Goal: Task Accomplishment & Management: Complete application form

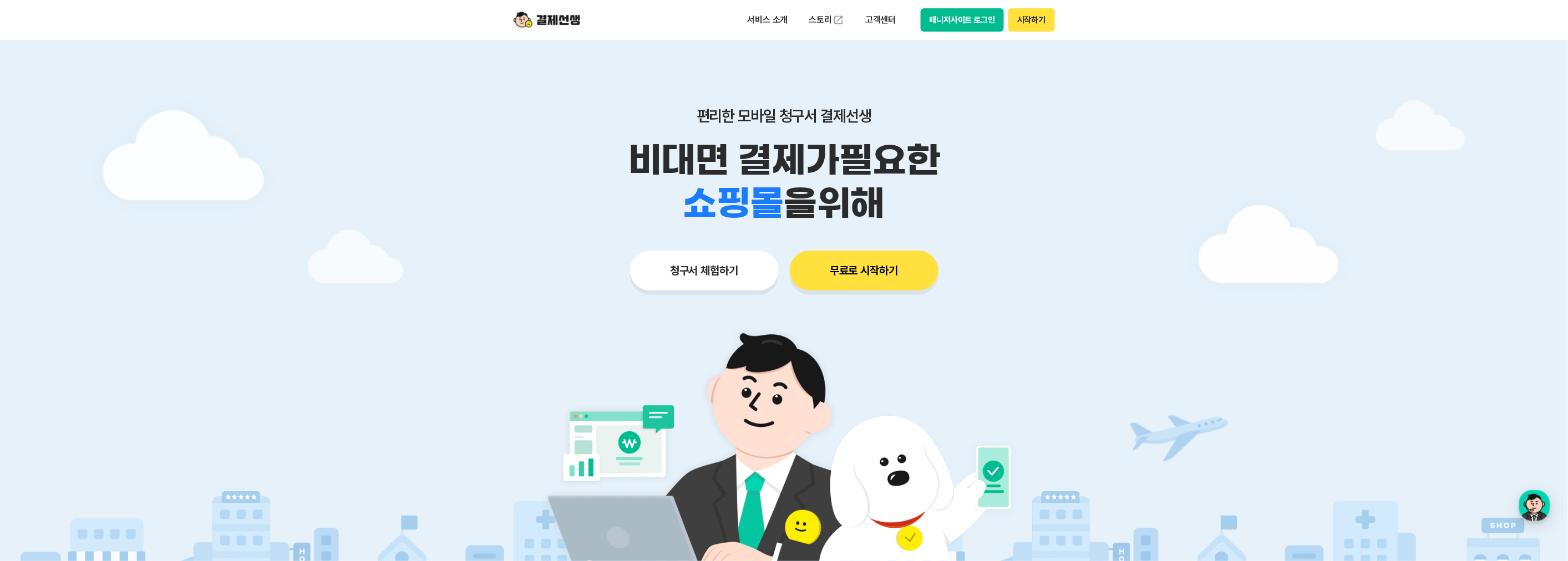
click at [755, 266] on button "청구서 체험하기" at bounding box center [704, 270] width 149 height 40
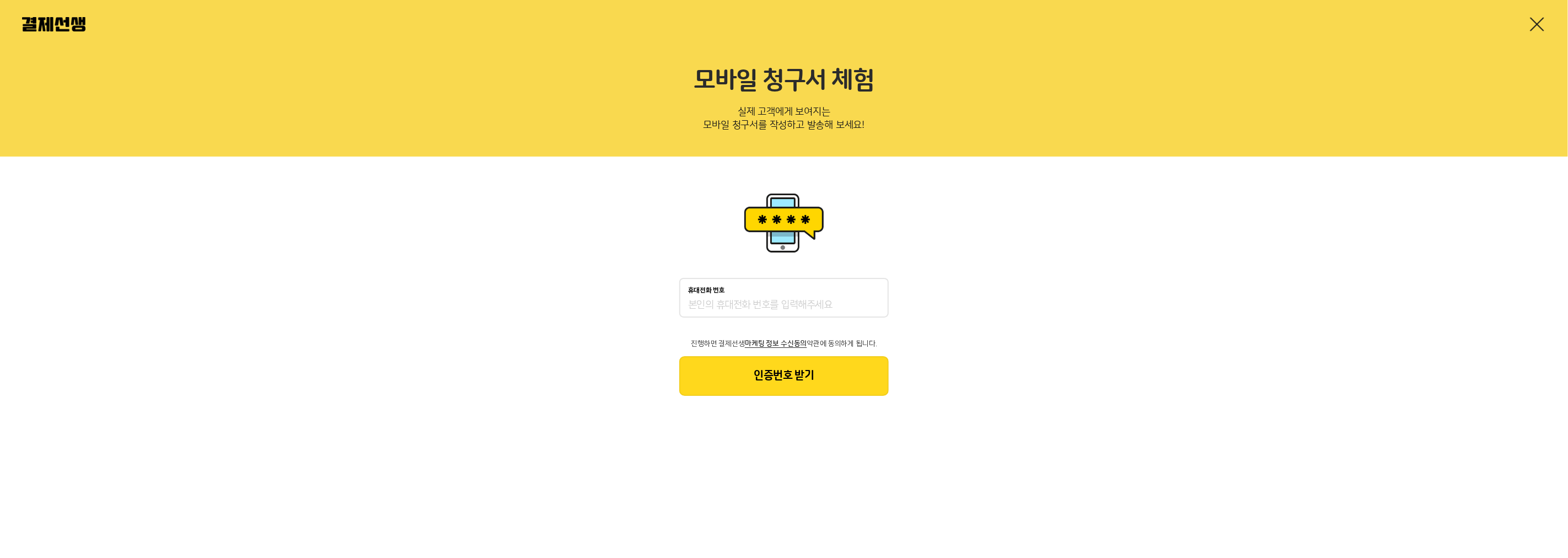
click at [778, 310] on input "휴대전화 번호" at bounding box center [784, 305] width 192 height 13
click at [787, 373] on button "인증번호 받기" at bounding box center [784, 376] width 209 height 39
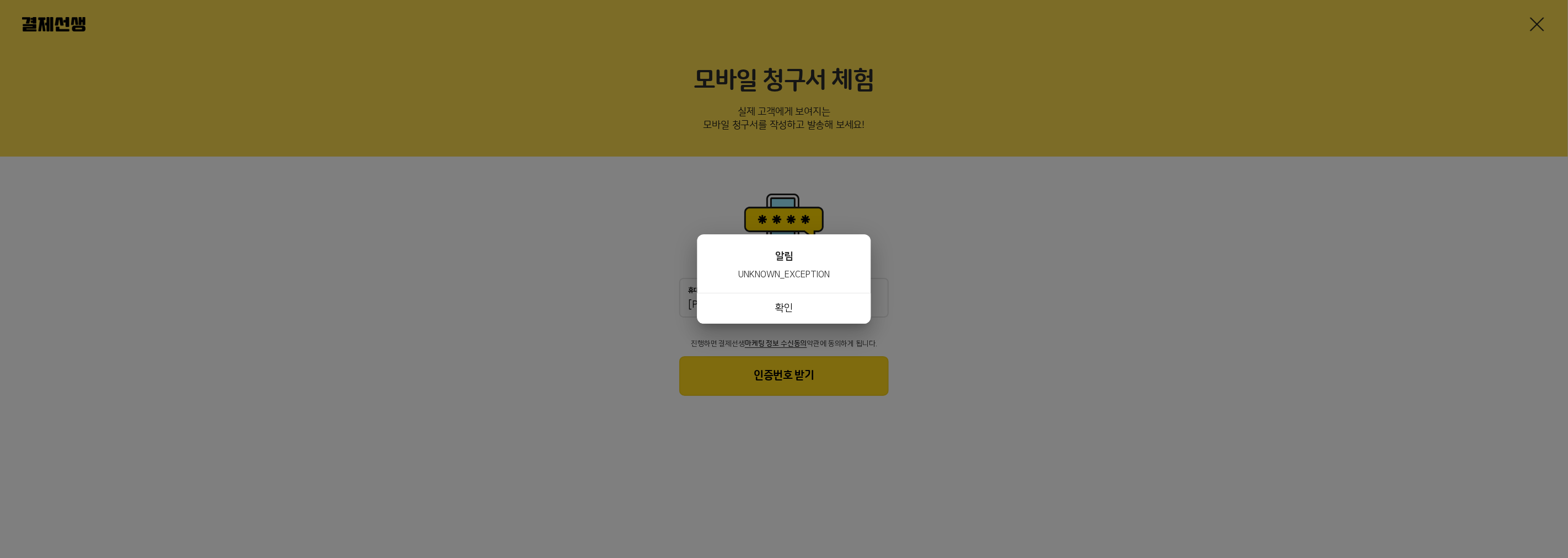
click at [768, 302] on button "확인" at bounding box center [784, 308] width 174 height 31
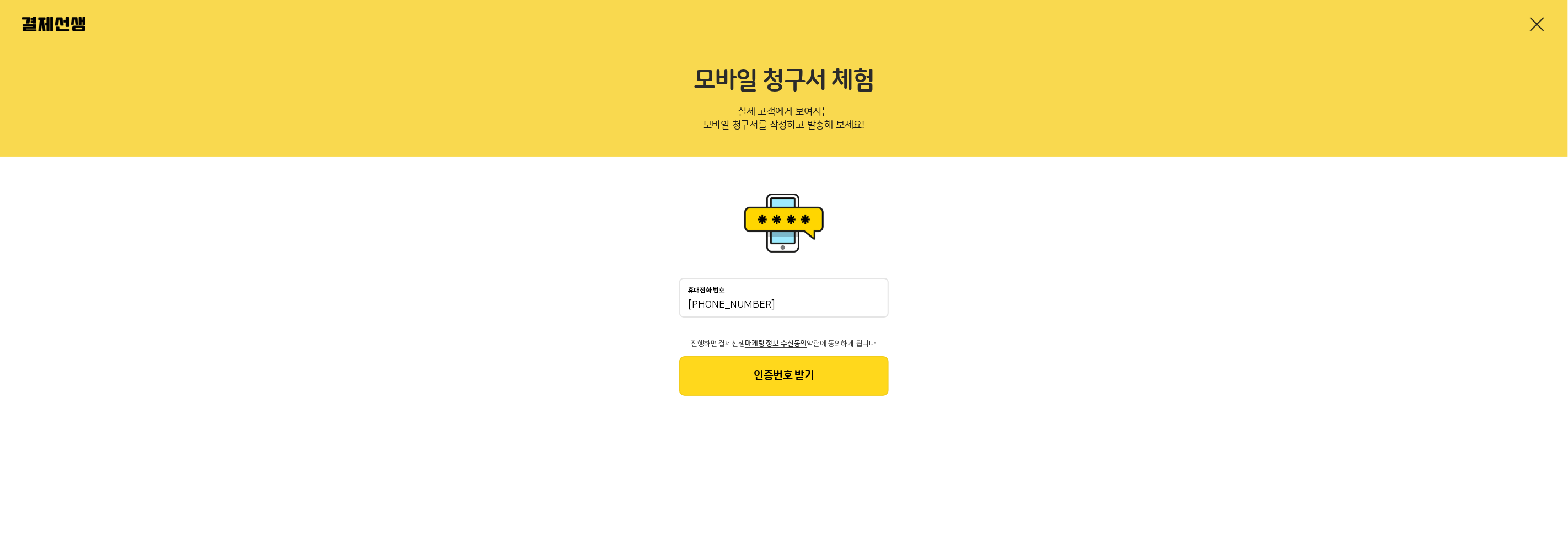
click at [776, 314] on div "휴대전화 번호 010-4641-54" at bounding box center [784, 297] width 209 height 39
click at [776, 310] on input "010-4641-54" at bounding box center [784, 305] width 192 height 13
type input "01046415411"
click at [726, 372] on button "인증번호 받기" at bounding box center [784, 376] width 209 height 39
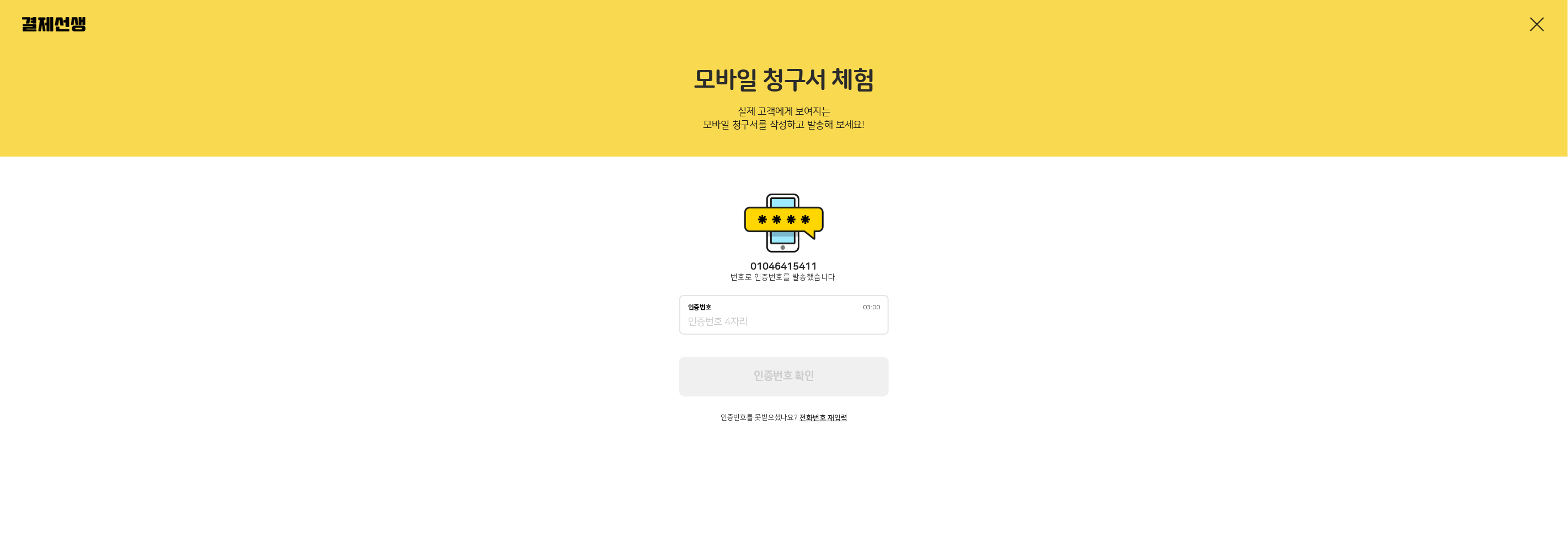
click at [734, 325] on input "인증번호 03:00" at bounding box center [784, 322] width 192 height 13
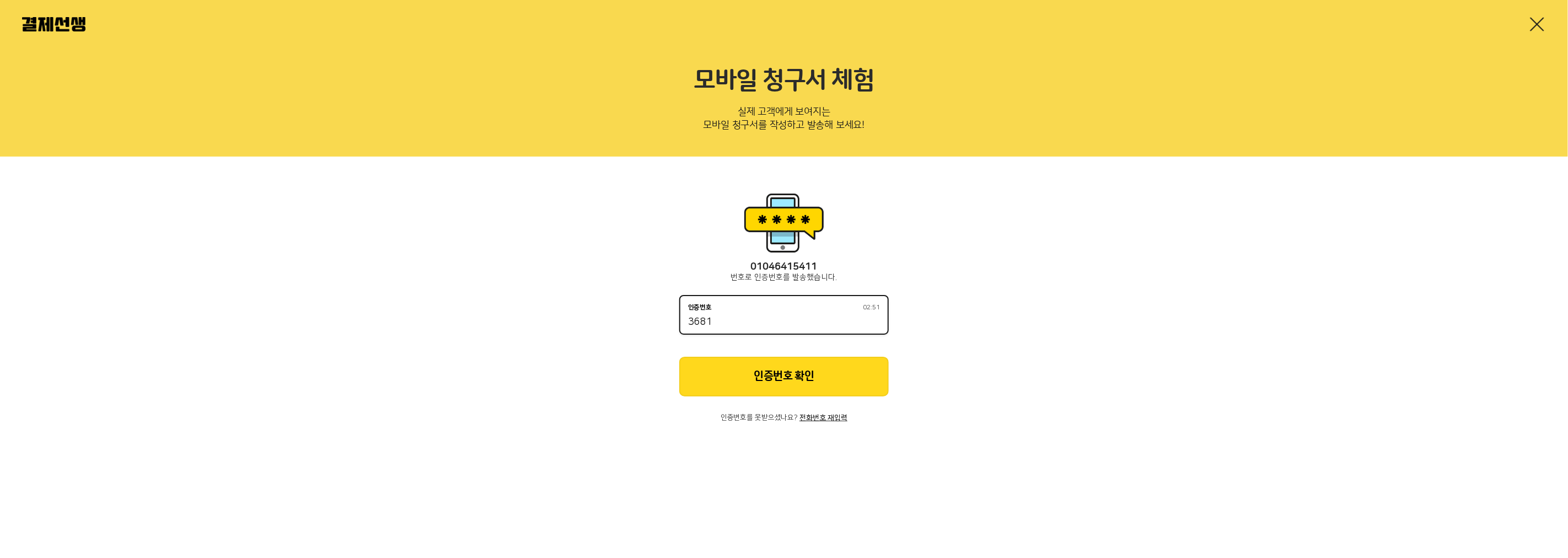
type input "3681"
click at [773, 374] on button "인증번호 확인" at bounding box center [784, 376] width 209 height 39
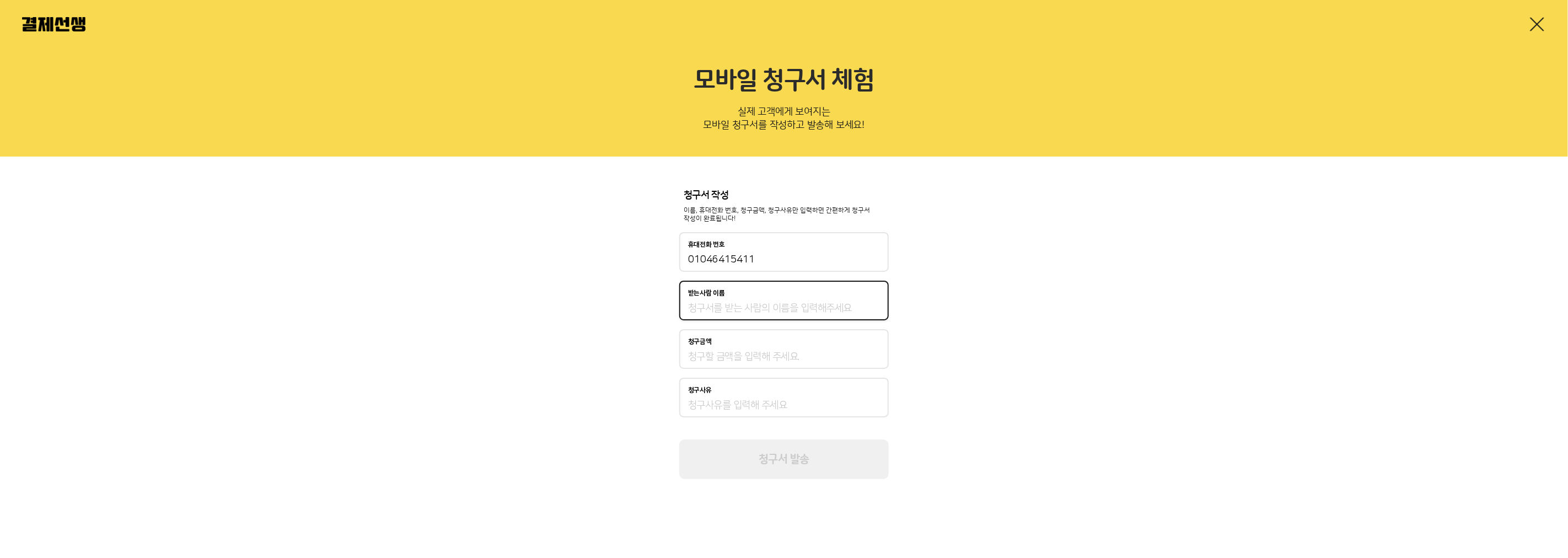
drag, startPoint x: 746, startPoint y: 312, endPoint x: 746, endPoint y: 298, distance: 14.0
click at [746, 312] on input "받는사람 이름" at bounding box center [784, 308] width 192 height 13
click at [736, 302] on input "받는사람 이름" at bounding box center [784, 308] width 192 height 13
type input "주서영"
click at [755, 349] on div "청구금액" at bounding box center [784, 349] width 209 height 39
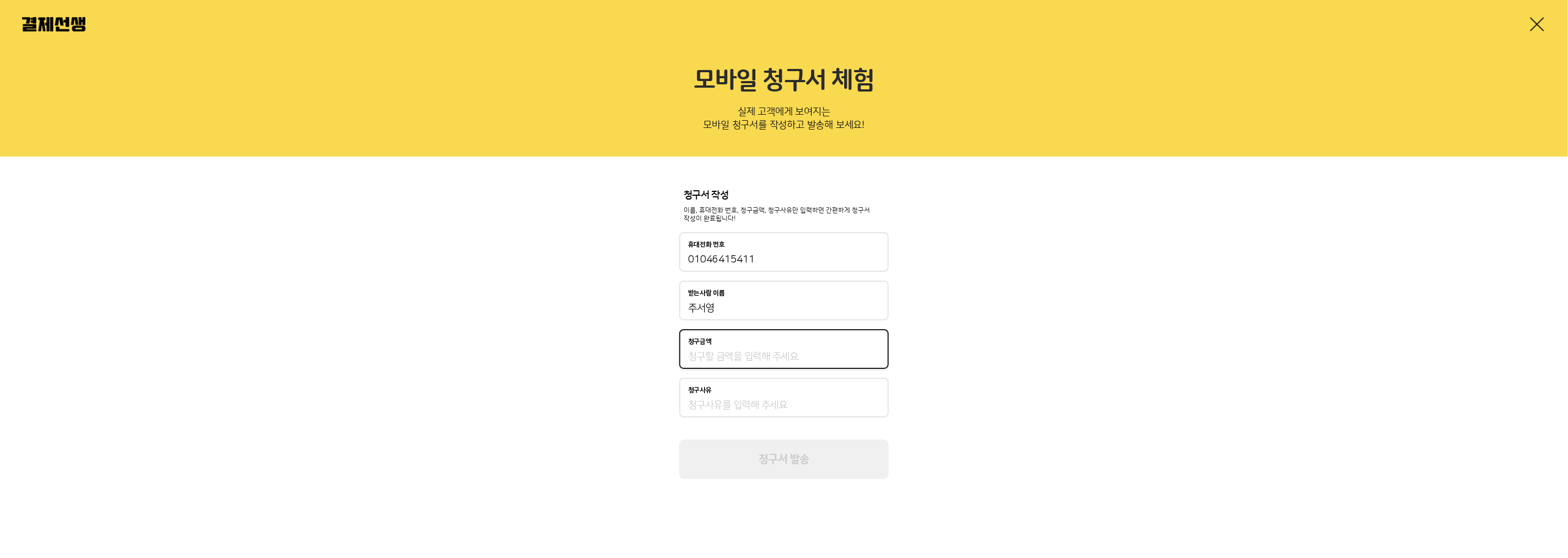
click at [756, 357] on input "청구금액" at bounding box center [784, 357] width 192 height 13
type input "100"
click at [756, 399] on input "청구사유" at bounding box center [784, 405] width 192 height 13
type input "판매"
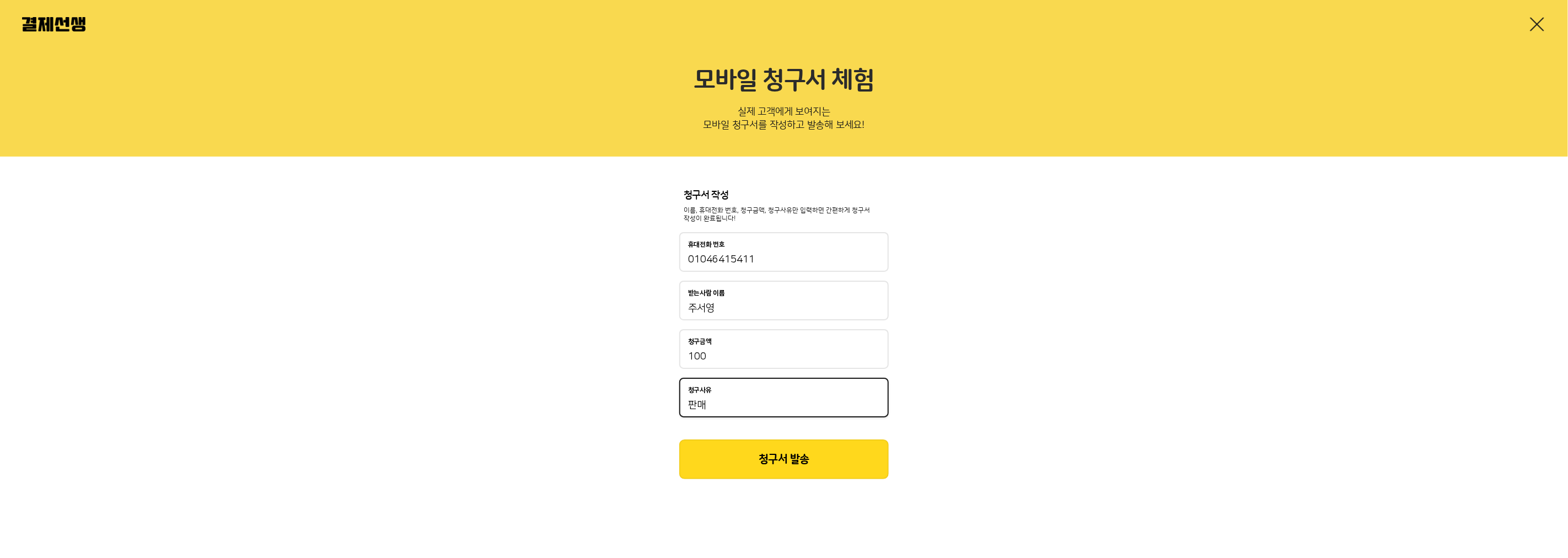
click at [743, 468] on button "청구서 발송" at bounding box center [784, 459] width 209 height 39
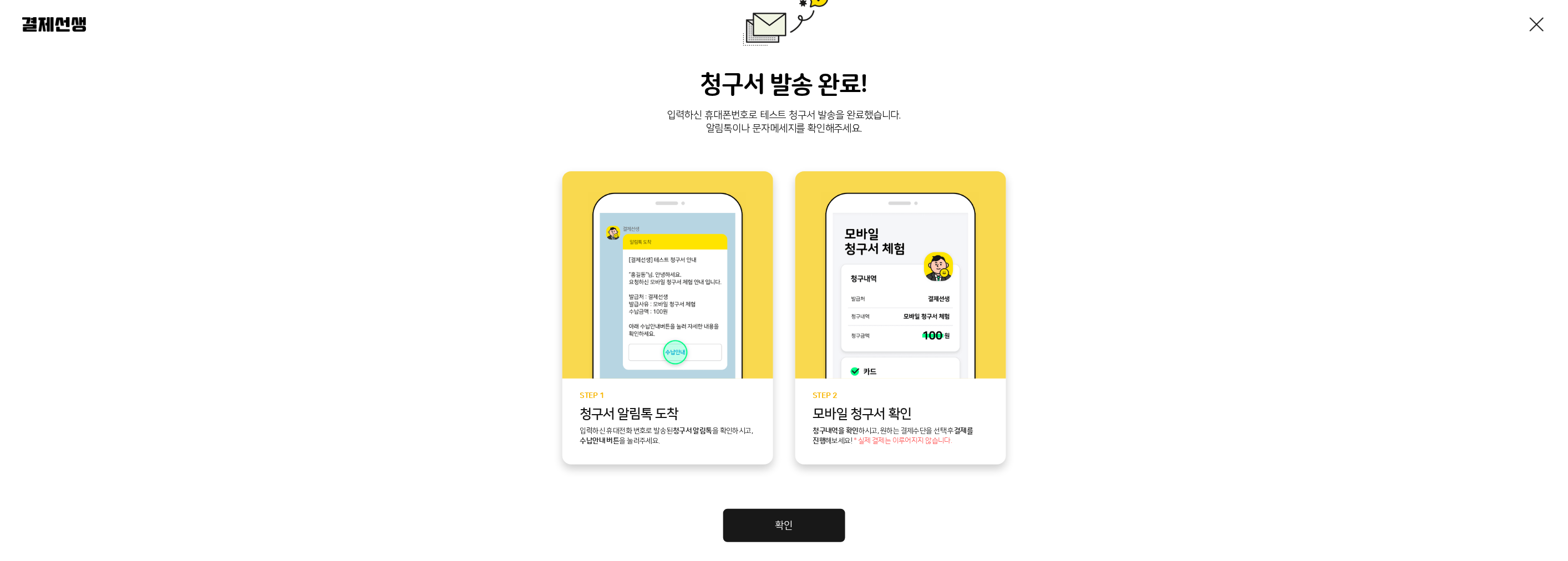
scroll to position [95, 0]
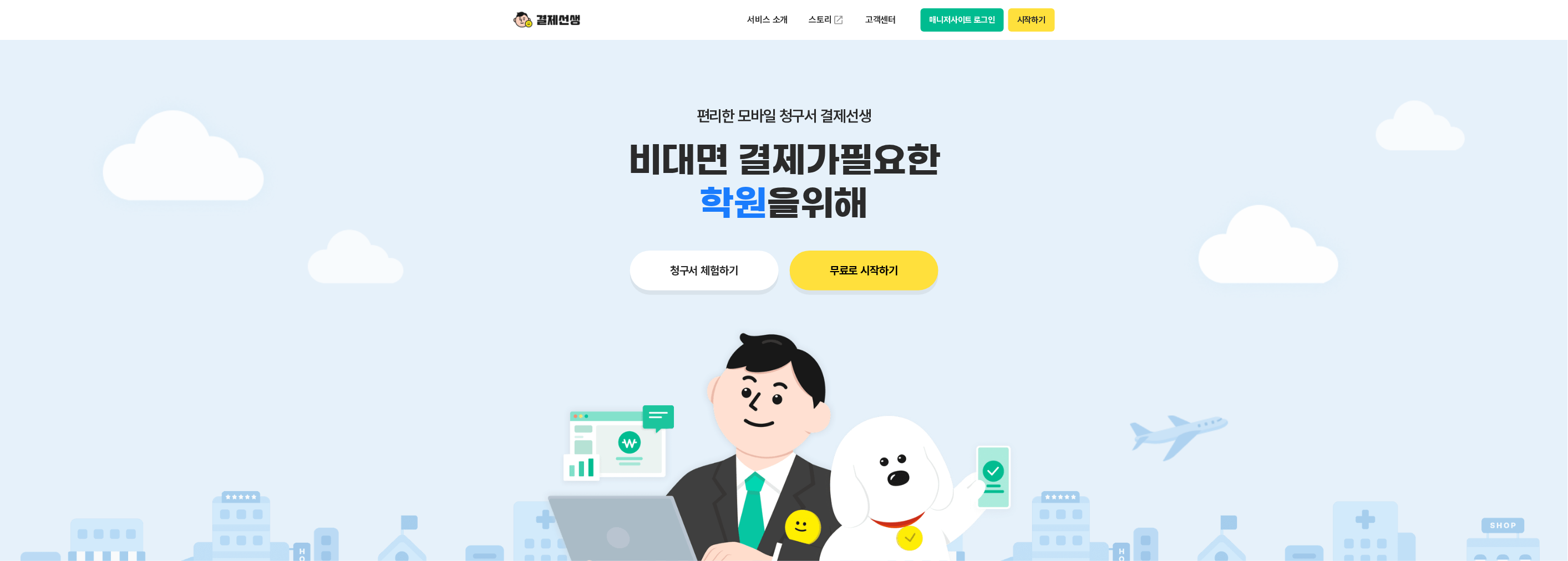
click at [741, 273] on button "청구서 체험하기" at bounding box center [704, 270] width 149 height 40
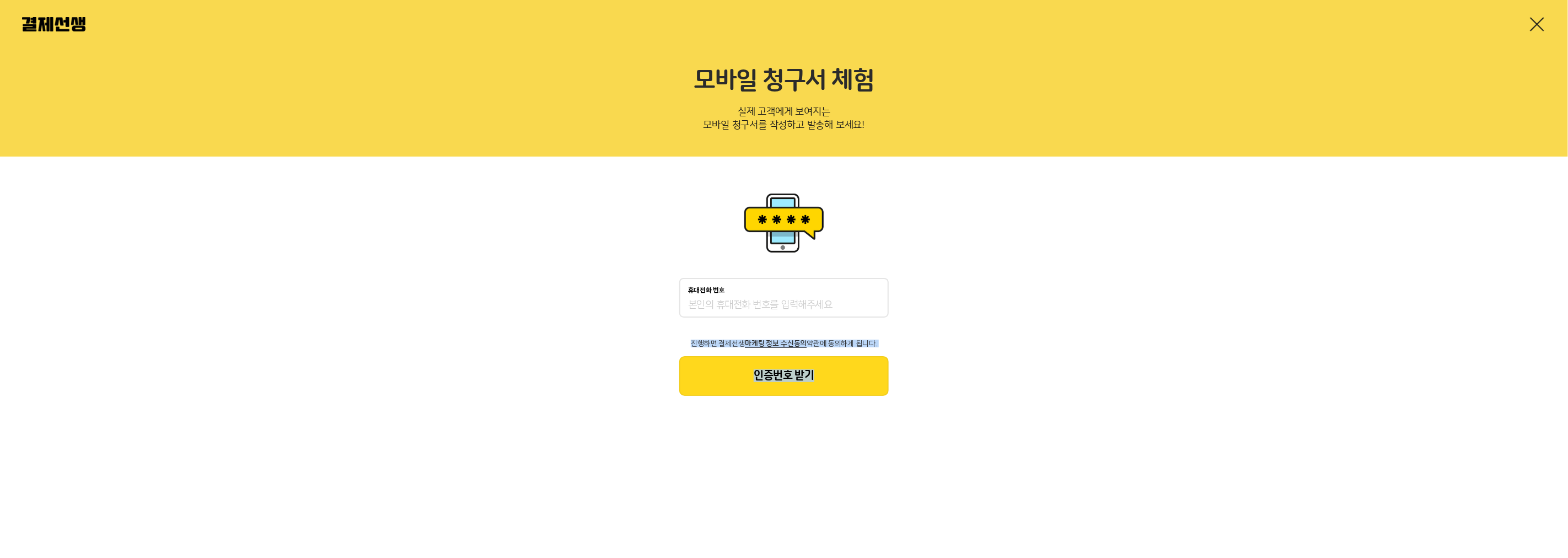
drag, startPoint x: 679, startPoint y: 340, endPoint x: 907, endPoint y: 352, distance: 228.3
click at [907, 352] on div "휴대전화 번호 진행하면 결제선생 마케팅 정보 수신동의 약관에 동의하게 됩니다. 인증번호 받기" at bounding box center [784, 293] width 1568 height 273
click at [901, 344] on div "휴대전화 번호 진행하면 결제선생 마케팅 정보 수신동의 약관에 동의하게 됩니다. 인증번호 받기" at bounding box center [784, 293] width 1568 height 273
drag, startPoint x: 881, startPoint y: 344, endPoint x: 874, endPoint y: 344, distance: 7.0
click at [880, 344] on p "진행하면 결제선생 마케팅 정보 수신동의 약관에 동의하게 됩니다." at bounding box center [784, 344] width 209 height 8
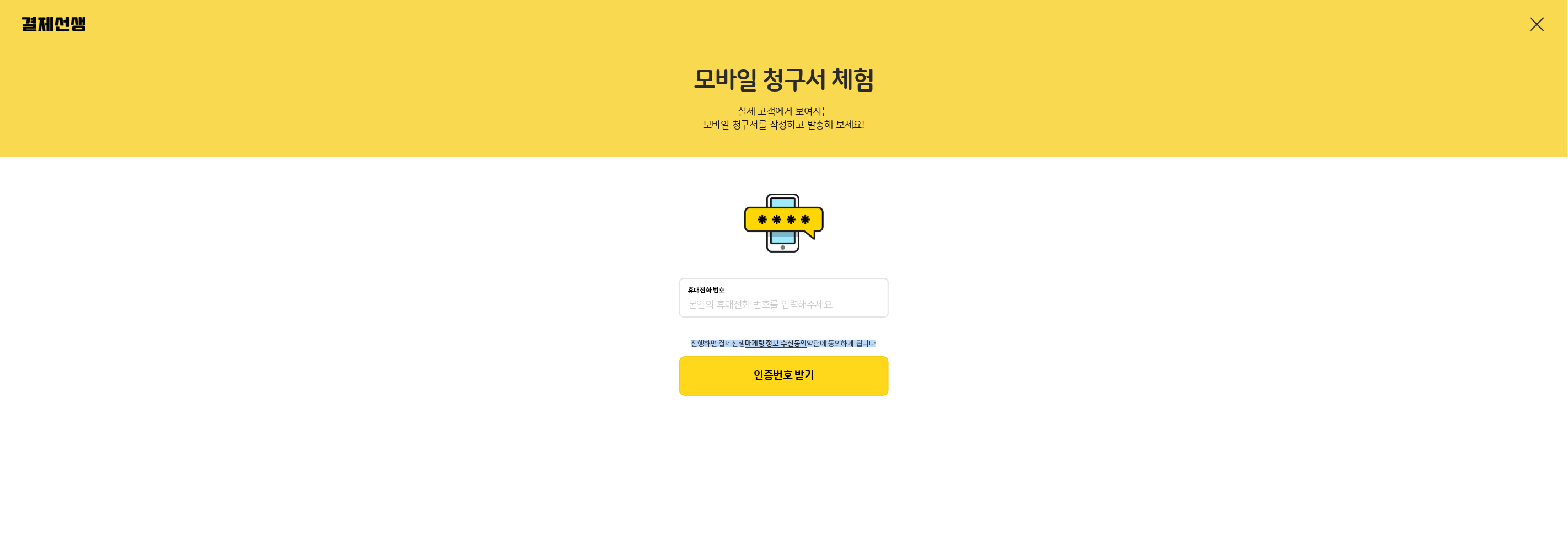
drag, startPoint x: 751, startPoint y: 331, endPoint x: 676, endPoint y: 335, distance: 75.1
click at [676, 335] on div "휴대전화 번호 진행하면 결제선생 마케팅 정보 수신동의 약관에 동의하게 됩니다. 인증번호 받기" at bounding box center [784, 293] width 1568 height 273
copy p "진행하면 결제선생 마케팅 정보 수신동의 약관에 동의하게 됩니"
click at [768, 342] on span "마케팅 정보 수신동의" at bounding box center [776, 344] width 62 height 8
drag, startPoint x: 659, startPoint y: 342, endPoint x: 887, endPoint y: 344, distance: 228.0
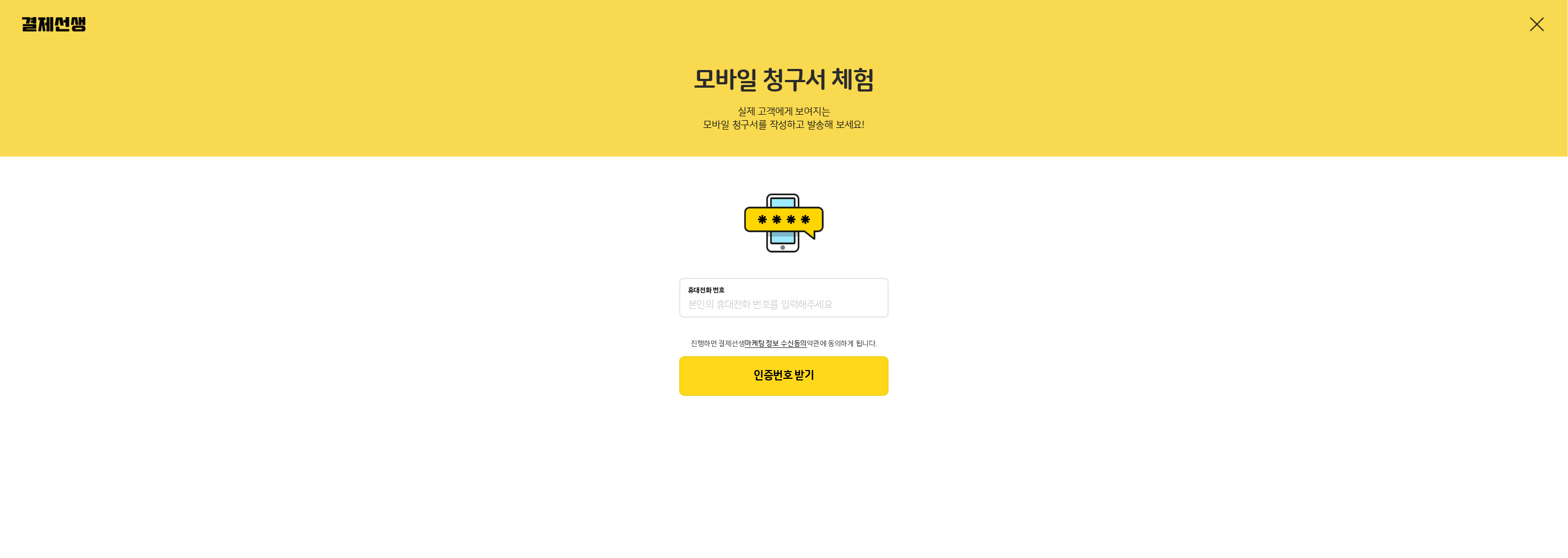
click at [887, 344] on div "휴대전화 번호 진행하면 결제선생 마케팅 정보 수신동의 약관에 동의하게 됩니다. 인증번호 받기" at bounding box center [784, 293] width 1568 height 273
copy p "진행하면 결제선생 마케팅 정보 수신동의 약관에 동의하게 됩니다."
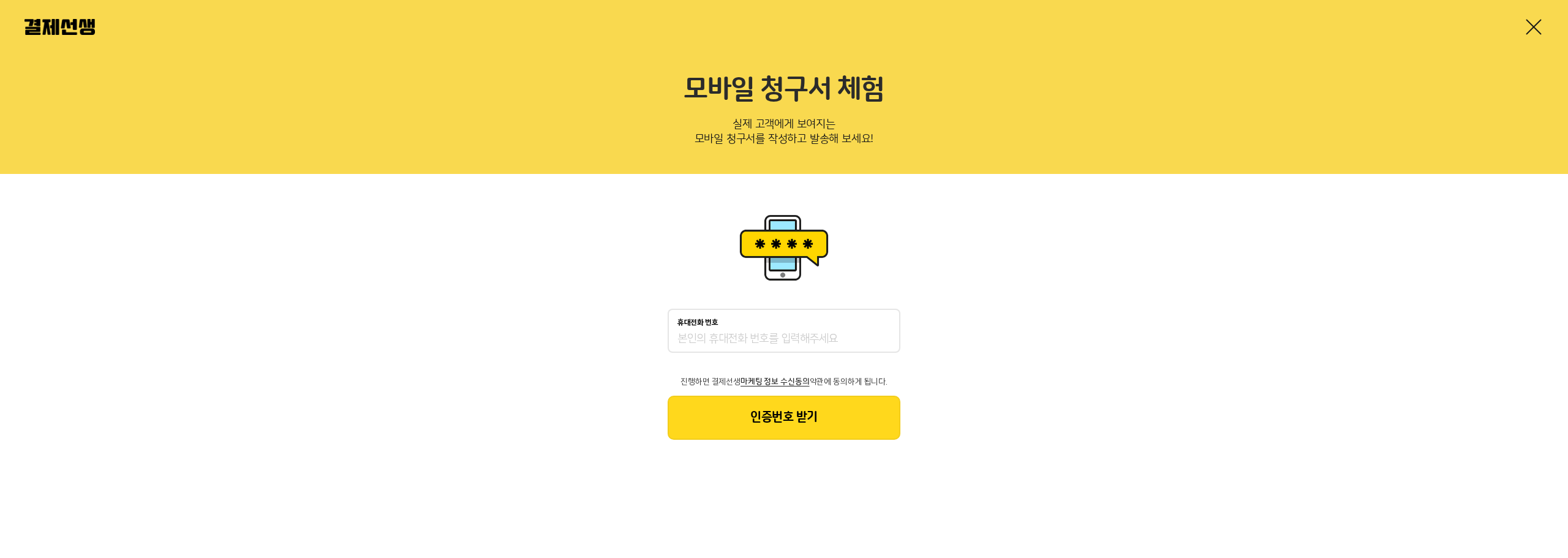
click at [813, 394] on div "휴대전화 번호 진행하면 결제선생 마케팅 정보 수신동의 약관에 동의하게 됩니다. 인증번호 받기" at bounding box center [784, 374] width 233 height 131
drag, startPoint x: 898, startPoint y: 382, endPoint x: 740, endPoint y: 382, distance: 158.0
click at [740, 382] on p "진행하면 결제선생 마케팅 정보 수신동의 약관에 동의하게 됩니다." at bounding box center [784, 382] width 233 height 8
copy p "마케팅 정보 수신동의 약관에 동의하게 됩니다."
click at [806, 385] on span "마케팅 정보 수신동의" at bounding box center [775, 382] width 69 height 8
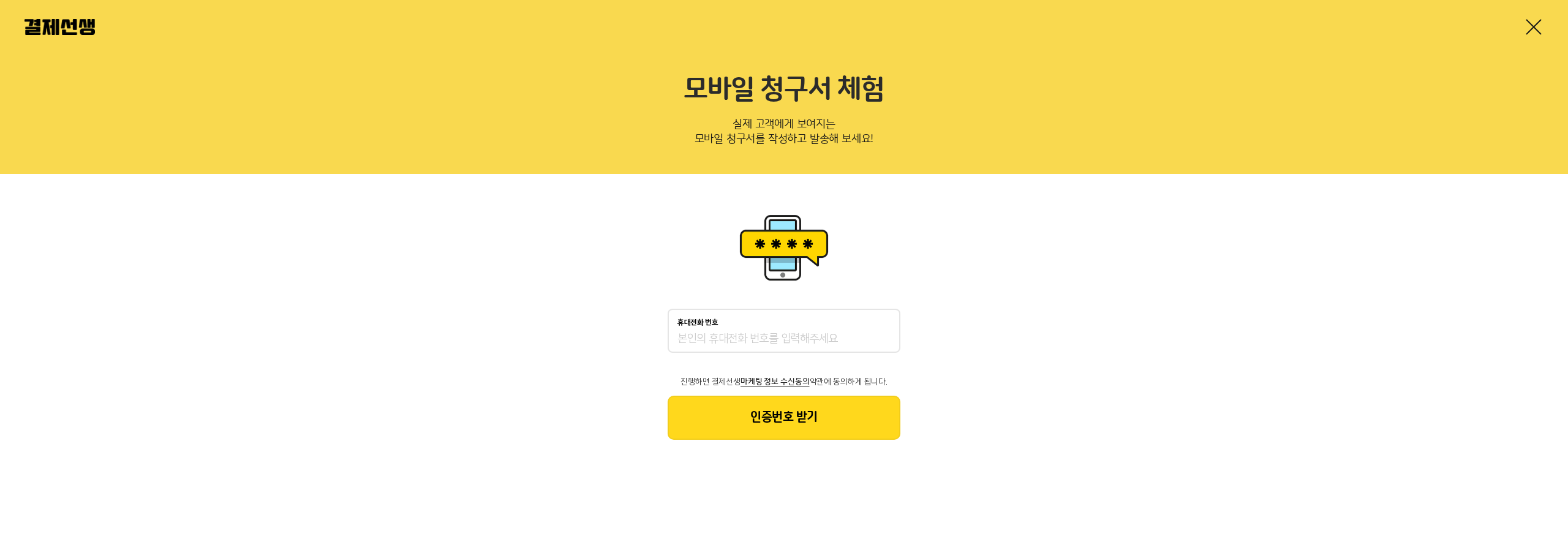
click at [799, 380] on span "마케팅 정보 수신동의" at bounding box center [775, 382] width 69 height 8
click at [741, 394] on div "휴대전화 번호 진행하면 결제선생 마케팅 정보 수신동의 약관에 동의하게 됩니다. 인증번호 받기" at bounding box center [784, 374] width 233 height 131
drag, startPoint x: 748, startPoint y: 378, endPoint x: 739, endPoint y: 380, distance: 9.2
click at [747, 378] on span "마케팅 정보 수신동의" at bounding box center [775, 382] width 69 height 8
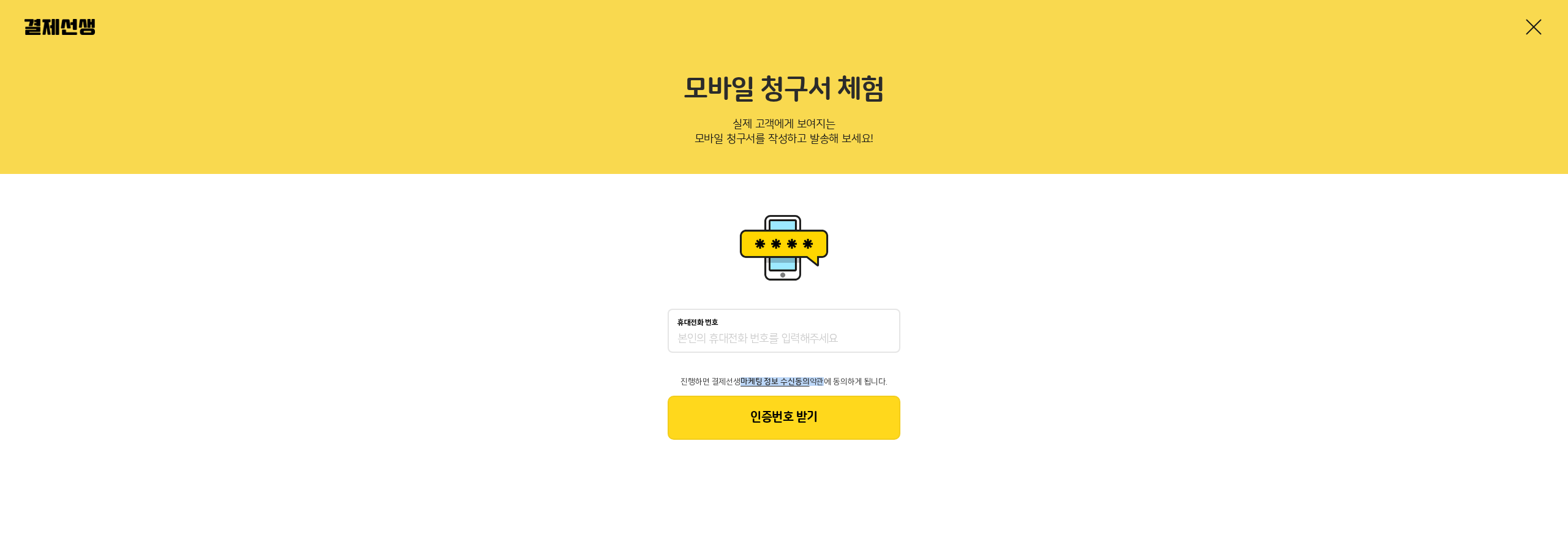
drag, startPoint x: 739, startPoint y: 380, endPoint x: 815, endPoint y: 382, distance: 76.0
click at [815, 382] on p "진행하면 결제선생 마케팅 정보 수신동의 약관에 동의하게 됩니다." at bounding box center [784, 382] width 233 height 8
copy p "마케팅 정보 수신동의 약"
